Goal: Navigation & Orientation: Find specific page/section

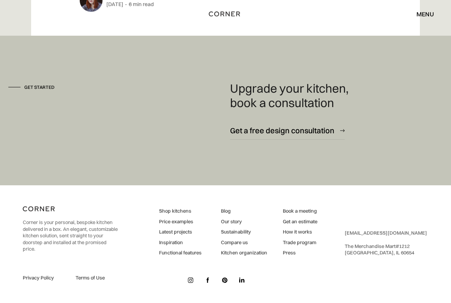
scroll to position [7849, 0]
click at [166, 235] on link "Latest projects" at bounding box center [180, 231] width 42 height 7
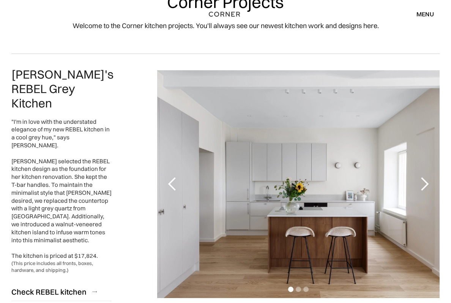
scroll to position [44, 0]
click at [424, 186] on div "next slide" at bounding box center [424, 184] width 15 height 15
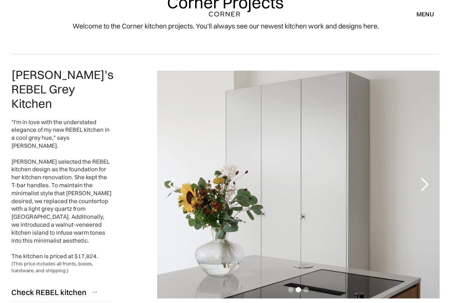
click at [425, 188] on div "next slide" at bounding box center [424, 184] width 15 height 15
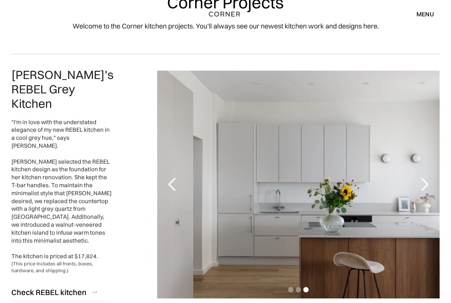
click at [417, 178] on div "next slide" at bounding box center [424, 184] width 15 height 15
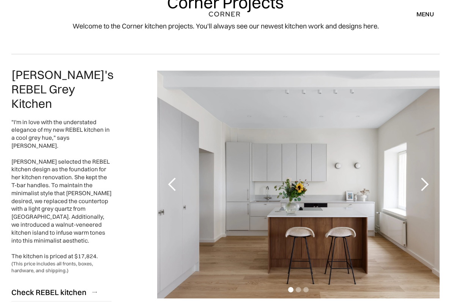
click at [417, 177] on div "next slide" at bounding box center [424, 184] width 15 height 15
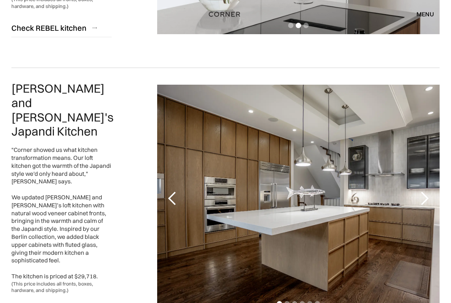
scroll to position [309, 0]
click at [420, 191] on div "next slide" at bounding box center [424, 197] width 15 height 15
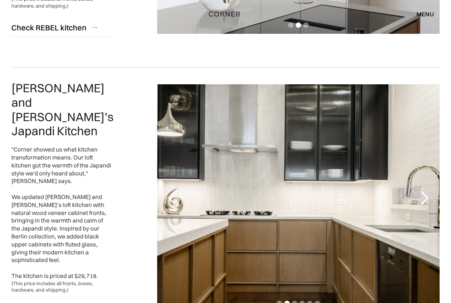
click at [426, 190] on div "next slide" at bounding box center [424, 197] width 15 height 15
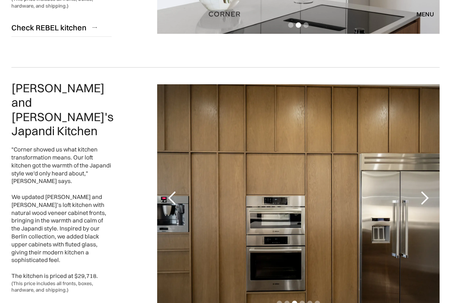
click at [424, 190] on div "next slide" at bounding box center [424, 197] width 15 height 15
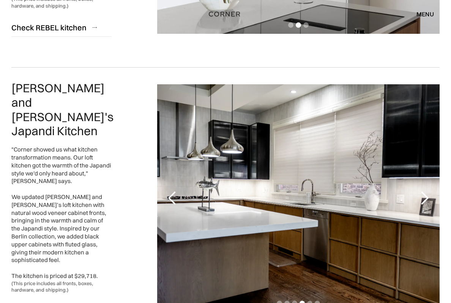
click at [430, 190] on div "next slide" at bounding box center [424, 197] width 15 height 15
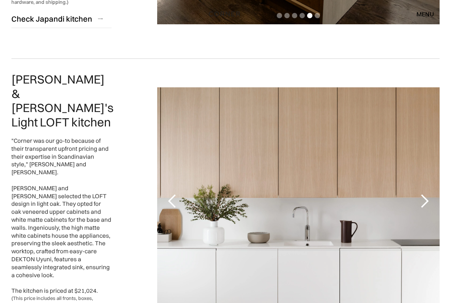
scroll to position [597, 0]
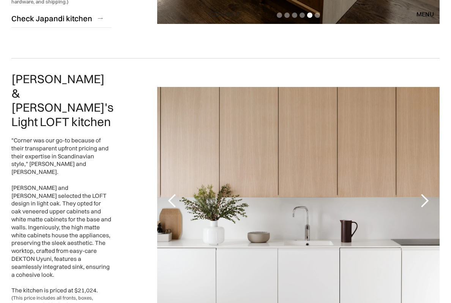
click at [426, 193] on div "next slide" at bounding box center [424, 200] width 15 height 15
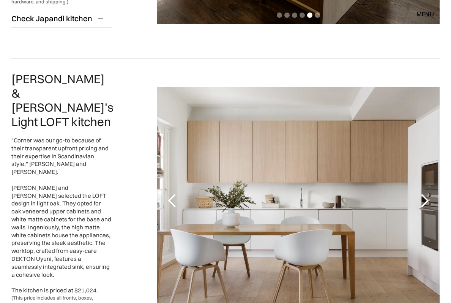
click at [424, 193] on div "next slide" at bounding box center [424, 200] width 15 height 15
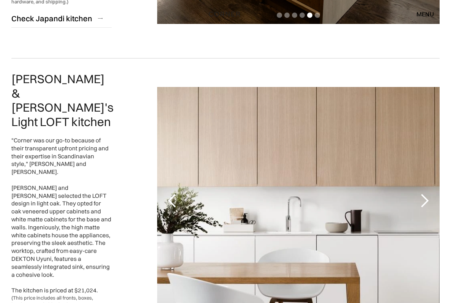
click at [168, 193] on div "previous slide" at bounding box center [172, 200] width 15 height 15
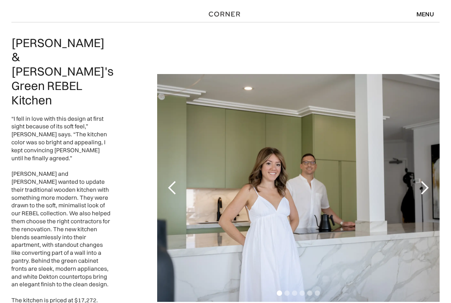
scroll to position [1487, 0]
click at [421, 116] on div "next slide" at bounding box center [424, 188] width 30 height 228
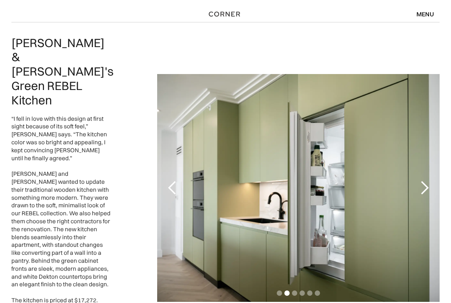
click at [425, 180] on div "next slide" at bounding box center [424, 187] width 15 height 15
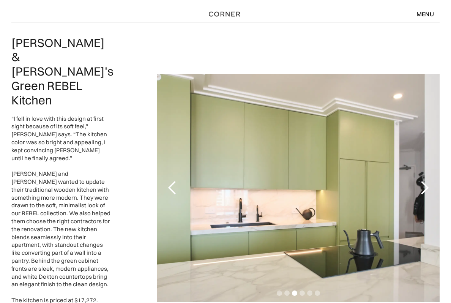
click at [421, 180] on div "next slide" at bounding box center [424, 187] width 15 height 15
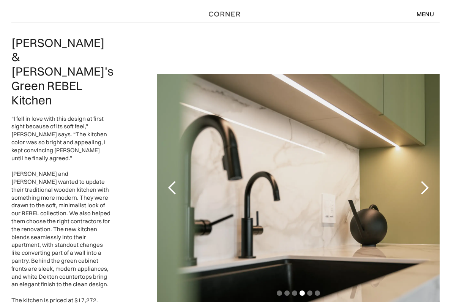
click at [426, 180] on div "next slide" at bounding box center [424, 187] width 15 height 15
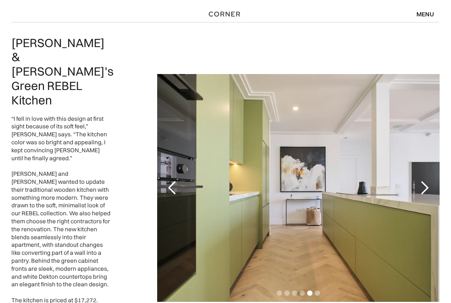
click at [391, 170] on div "5 of 6" at bounding box center [298, 188] width 282 height 228
click at [422, 180] on div "next slide" at bounding box center [424, 187] width 15 height 15
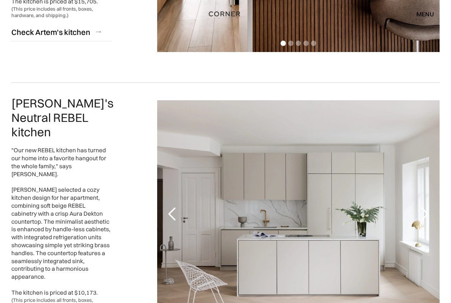
click at [425, 206] on div "next slide" at bounding box center [424, 213] width 15 height 15
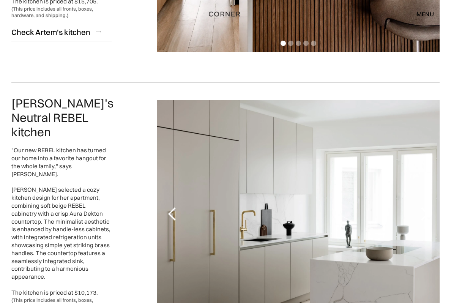
click at [427, 206] on div "next slide" at bounding box center [424, 213] width 15 height 15
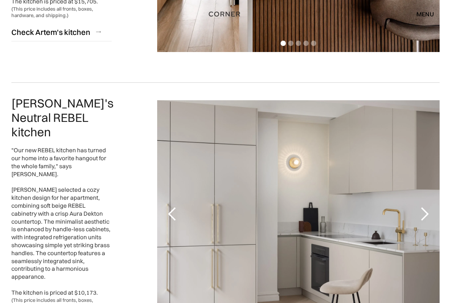
click at [426, 206] on div "next slide" at bounding box center [424, 213] width 15 height 15
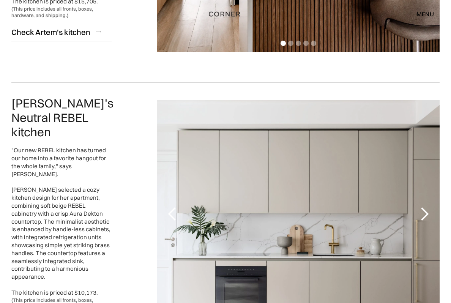
click at [173, 173] on div "previous slide" at bounding box center [172, 214] width 30 height 228
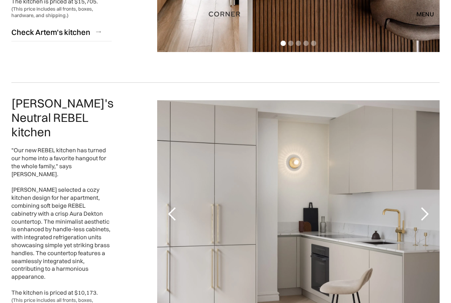
click at [423, 206] on div "next slide" at bounding box center [424, 213] width 15 height 15
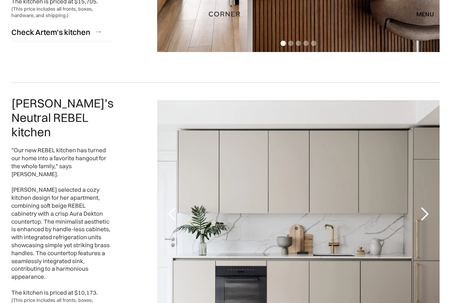
click at [424, 206] on div "next slide" at bounding box center [424, 213] width 15 height 15
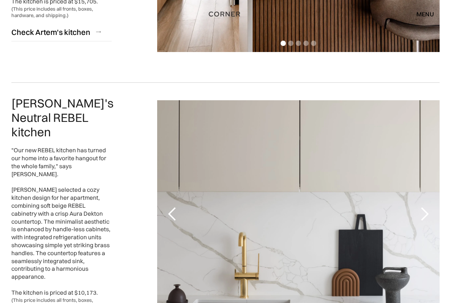
click at [426, 206] on div "next slide" at bounding box center [424, 213] width 15 height 15
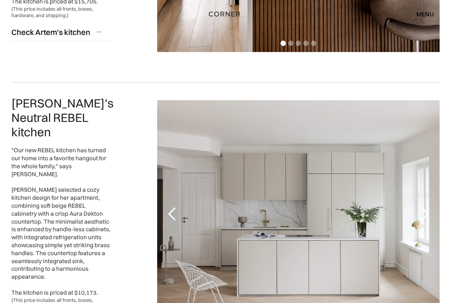
click at [428, 206] on div "next slide" at bounding box center [424, 213] width 15 height 15
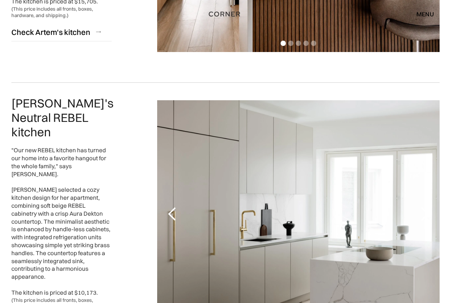
click at [426, 206] on div "next slide" at bounding box center [424, 213] width 15 height 15
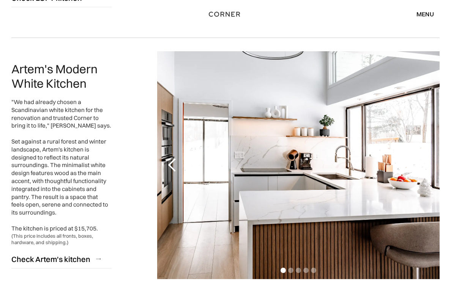
scroll to position [908, 0]
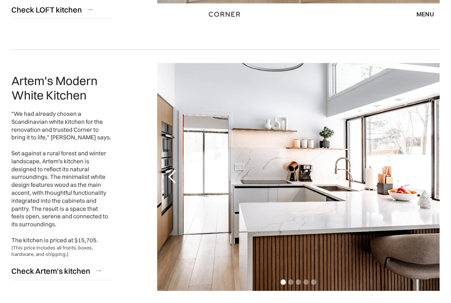
click at [431, 169] on div "next slide" at bounding box center [424, 176] width 15 height 15
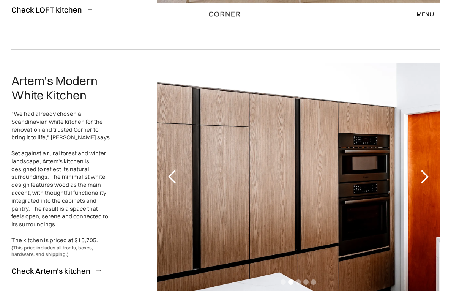
click at [425, 169] on div "next slide" at bounding box center [424, 176] width 15 height 15
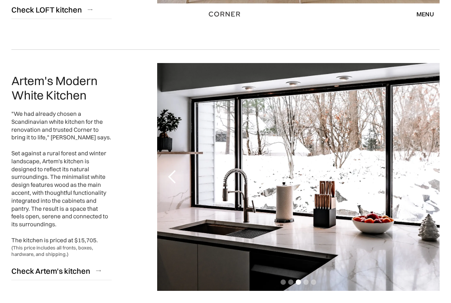
click at [428, 169] on div "next slide" at bounding box center [424, 176] width 15 height 15
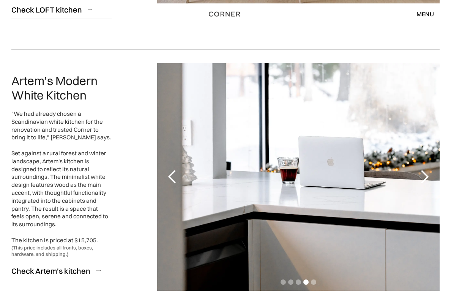
click at [422, 169] on div "next slide" at bounding box center [424, 176] width 15 height 15
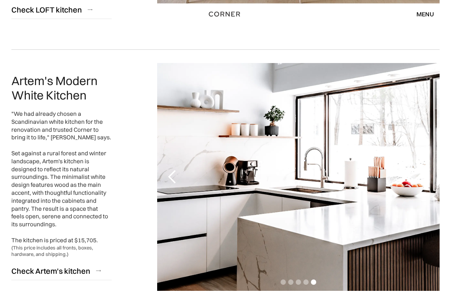
click at [424, 169] on div "next slide" at bounding box center [424, 176] width 15 height 15
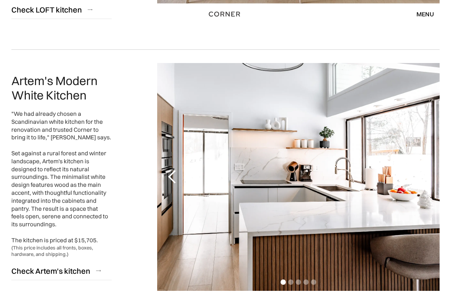
click at [423, 169] on div "next slide" at bounding box center [424, 176] width 15 height 15
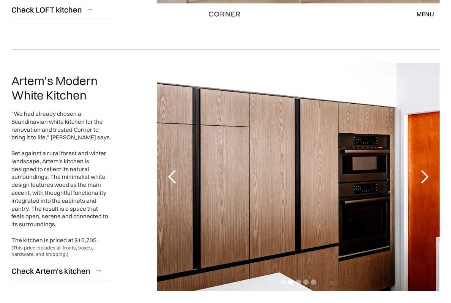
click at [425, 169] on div "next slide" at bounding box center [424, 176] width 15 height 15
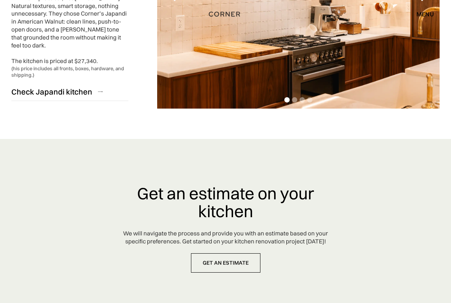
scroll to position [1995, 0]
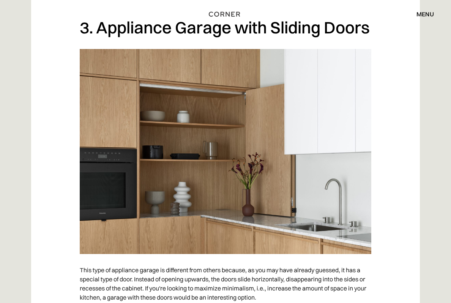
scroll to position [1226, 0]
